Goal: Find specific page/section: Find specific page/section

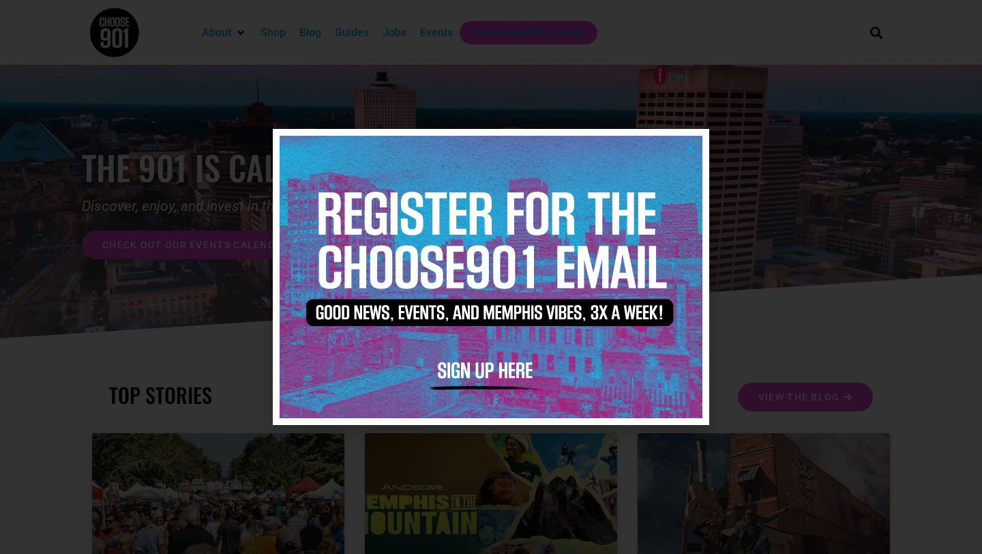
click at [691, 143] on icon "Close" at bounding box center [690, 148] width 10 height 10
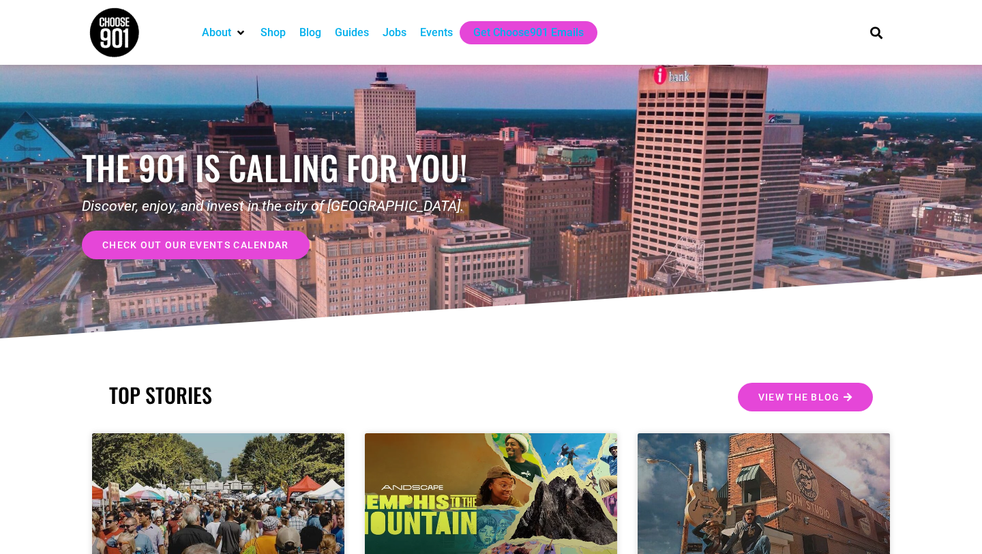
click at [395, 37] on div "Jobs" at bounding box center [395, 33] width 24 height 16
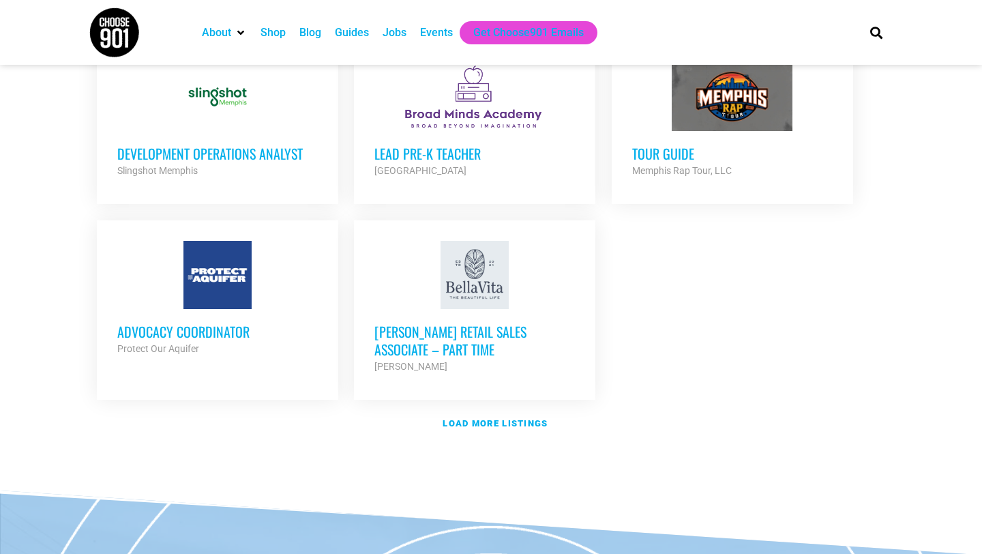
scroll to position [1570, 0]
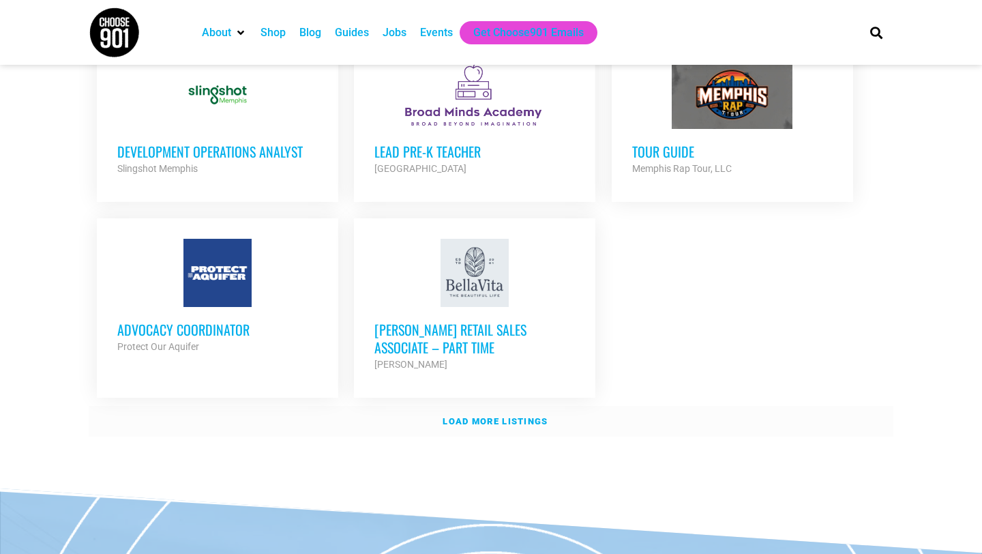
click at [482, 406] on link "Load more listings" at bounding box center [491, 421] width 805 height 31
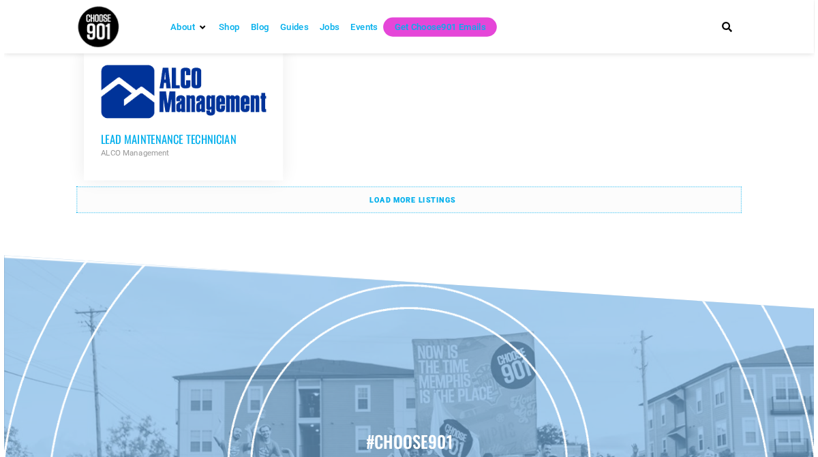
scroll to position [3104, 0]
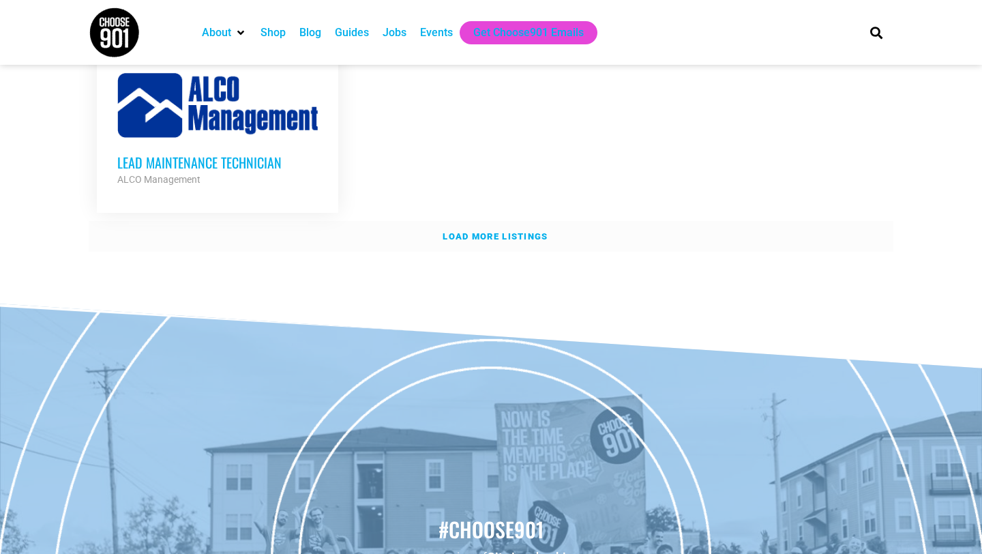
click at [589, 221] on link "Load more listings" at bounding box center [491, 236] width 805 height 31
